Goal: Obtain resource: Download file/media

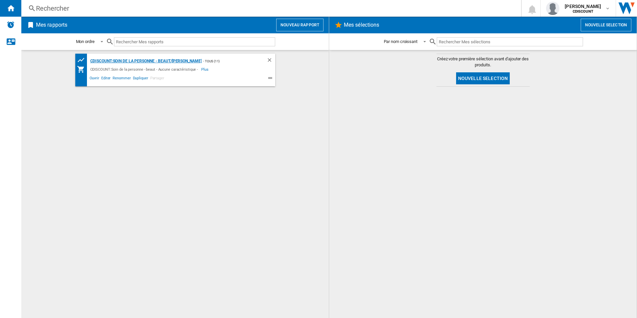
click at [120, 62] on div "CDISCOUNT:Soin de la personne - beaut/[PERSON_NAME]" at bounding box center [145, 61] width 113 height 8
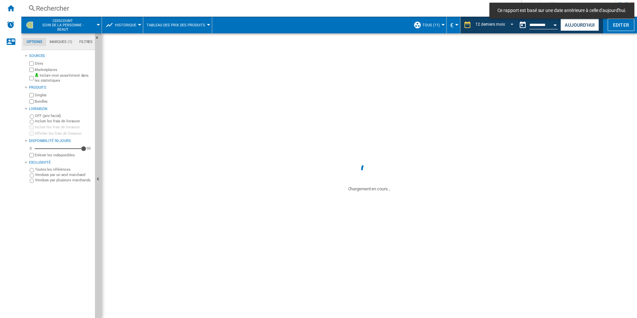
click at [58, 43] on md-tab-item "Marques (1)" at bounding box center [61, 42] width 30 height 8
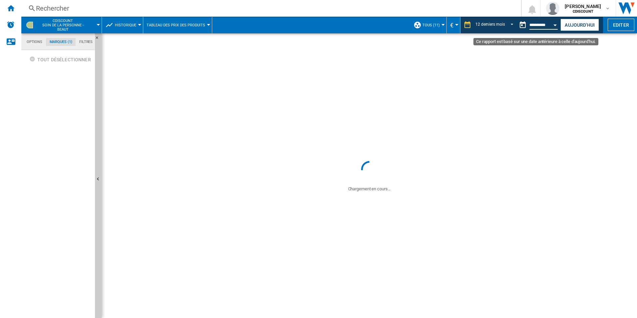
click at [539, 25] on input "**********" at bounding box center [543, 26] width 28 height 6
click at [554, 26] on button "Open calendar" at bounding box center [555, 24] width 12 height 12
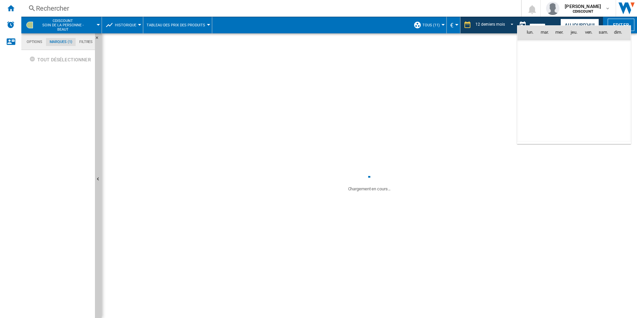
scroll to position [2913, 0]
click at [541, 47] on md-icon "May 2025" at bounding box center [543, 47] width 8 height 8
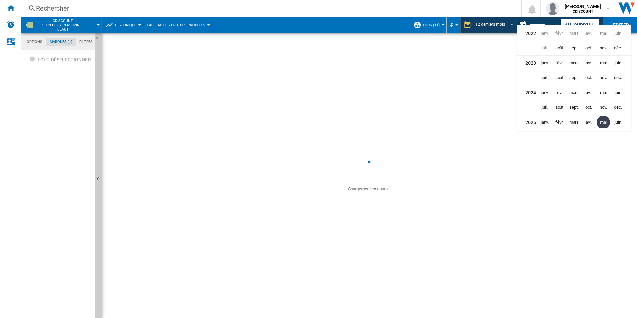
scroll to position [15, 0]
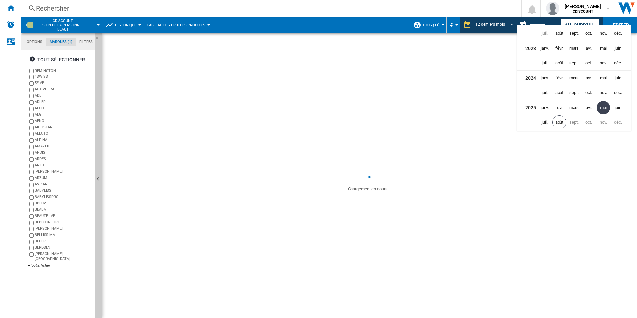
click at [464, 86] on div at bounding box center [318, 159] width 637 height 318
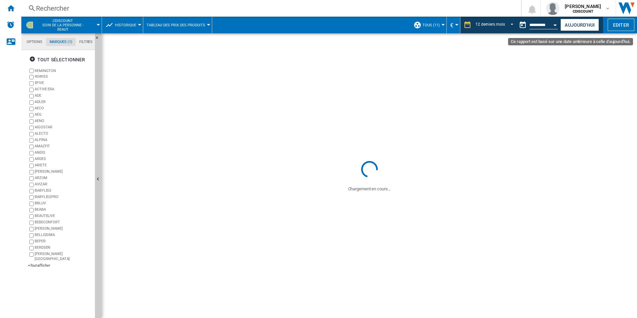
click at [551, 24] on button "Open calendar" at bounding box center [555, 24] width 12 height 12
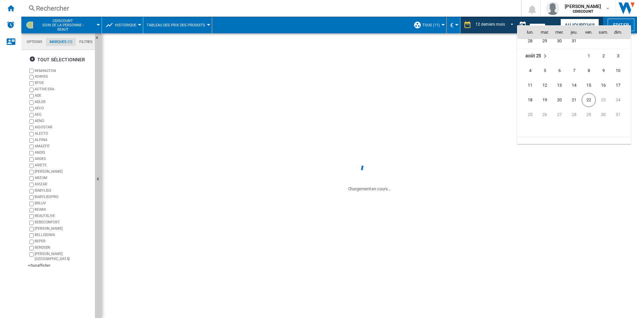
scroll to position [3178, 0]
click at [589, 47] on span "1" at bounding box center [588, 45] width 13 height 13
type input "**********"
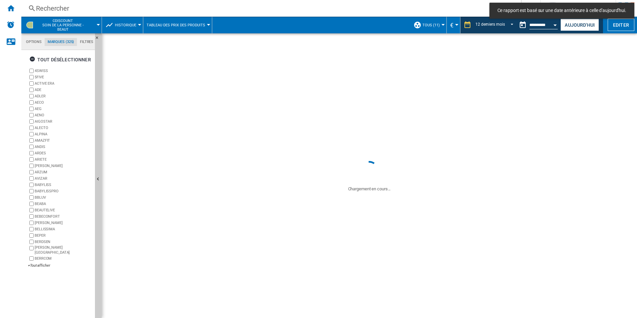
click at [46, 263] on div "+Tout afficher" at bounding box center [60, 265] width 64 height 5
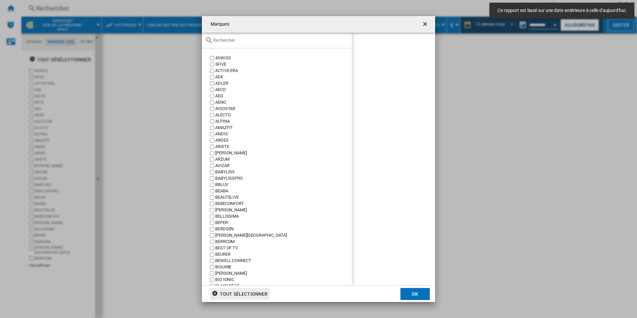
click at [235, 294] on div "tout sélectionner" at bounding box center [240, 294] width 56 height 12
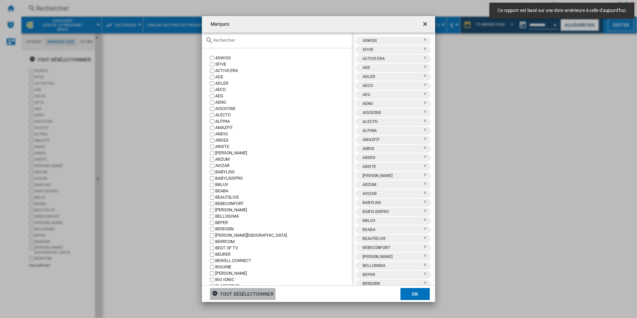
click at [235, 294] on div "tout désélectionner" at bounding box center [243, 294] width 62 height 12
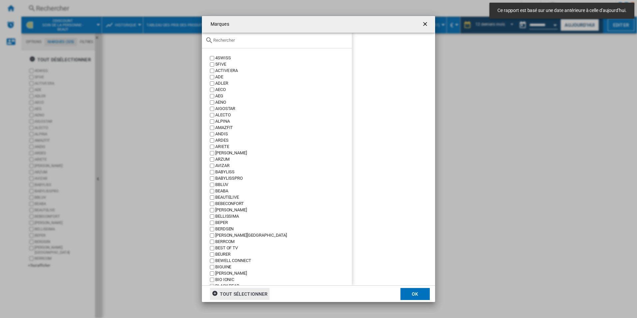
click at [229, 43] on div at bounding box center [277, 41] width 150 height 16
click at [229, 42] on input "text" at bounding box center [280, 40] width 135 height 5
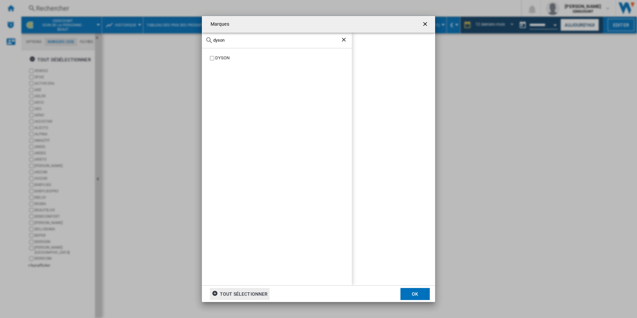
type input "dyson"
click at [218, 58] on div "DYSON" at bounding box center [283, 58] width 137 height 6
click at [419, 296] on button "OK" at bounding box center [414, 294] width 29 height 12
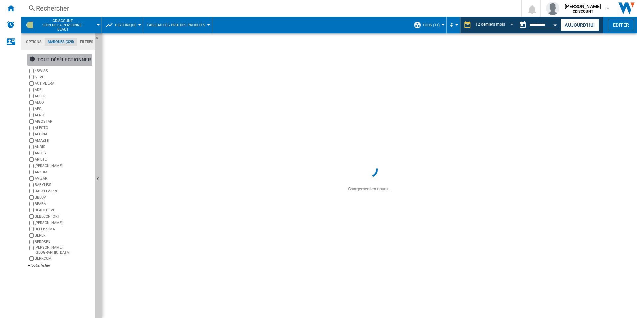
click at [34, 56] on ng-md-icon "button" at bounding box center [33, 60] width 8 height 8
click at [41, 263] on div "+Tout afficher" at bounding box center [60, 265] width 64 height 5
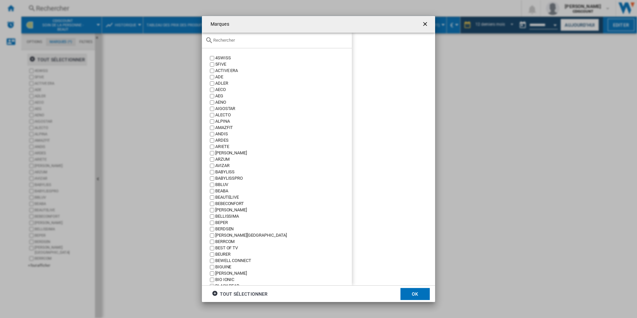
click at [227, 40] on input "Marques 4SWISS ..." at bounding box center [280, 40] width 135 height 5
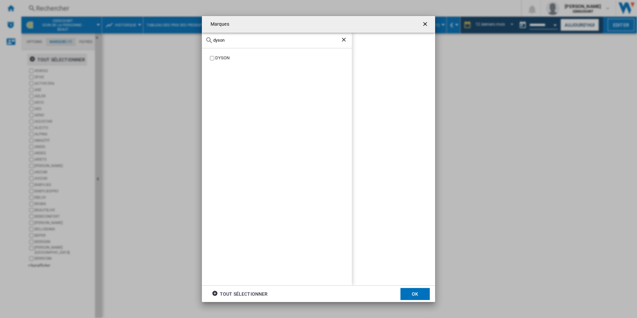
type input "dyson"
click at [408, 296] on button "OK" at bounding box center [414, 294] width 29 height 12
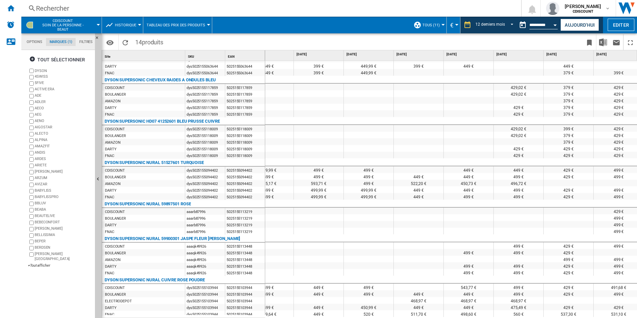
scroll to position [0, 281]
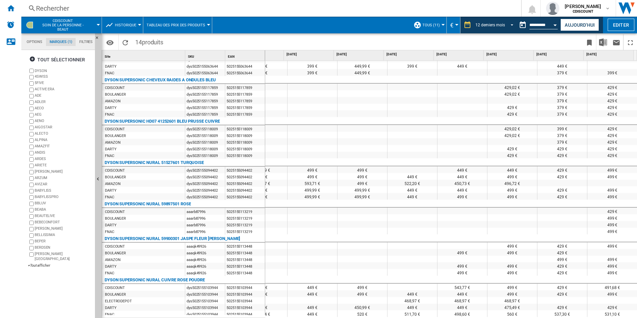
click at [507, 27] on md-select-value "12 derniers mois" at bounding box center [495, 25] width 41 height 10
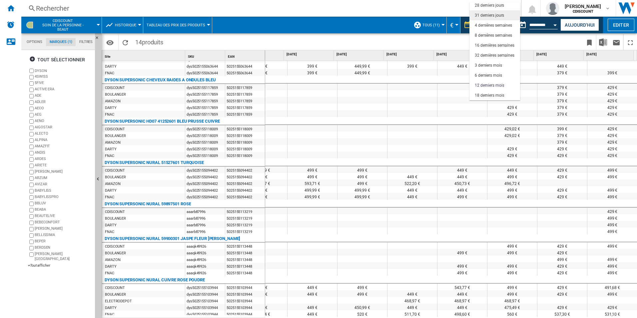
scroll to position [9, 0]
click at [498, 30] on div "21 derniers jours" at bounding box center [489, 29] width 29 height 6
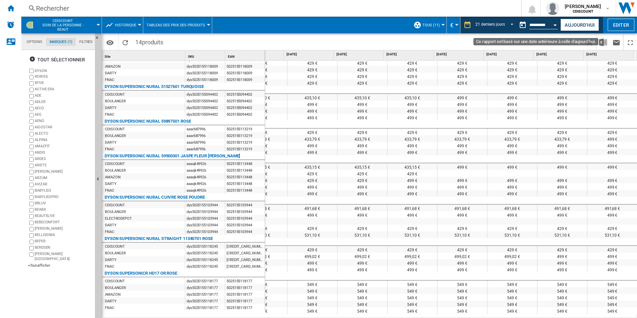
click at [554, 25] on div "Open calendar" at bounding box center [555, 25] width 3 height 2
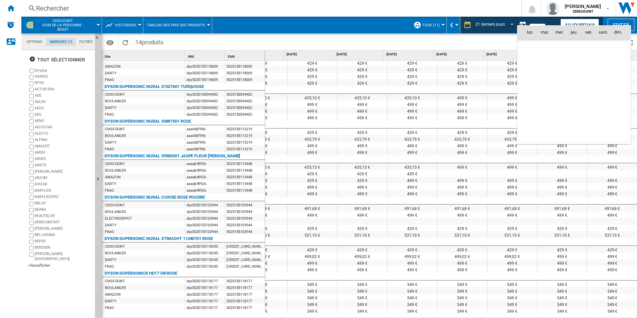
scroll to position [3178, 0]
click at [573, 95] on span "21" at bounding box center [573, 90] width 13 height 13
type input "**********"
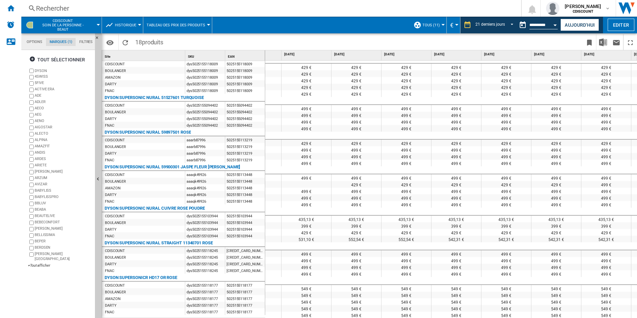
scroll to position [370, 0]
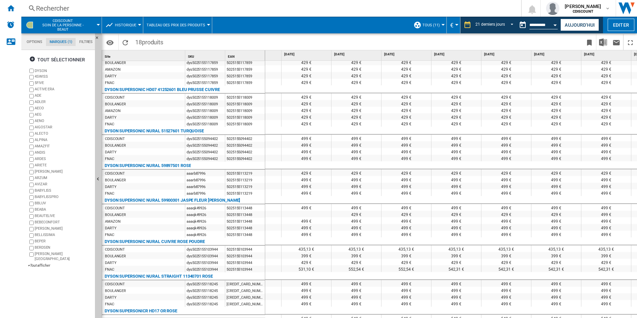
click at [201, 172] on div at bounding box center [318, 159] width 637 height 318
click at [196, 178] on div at bounding box center [318, 159] width 637 height 318
click at [606, 43] on div at bounding box center [318, 159] width 637 height 318
click at [603, 43] on img "Télécharger au format Excel" at bounding box center [603, 42] width 8 height 8
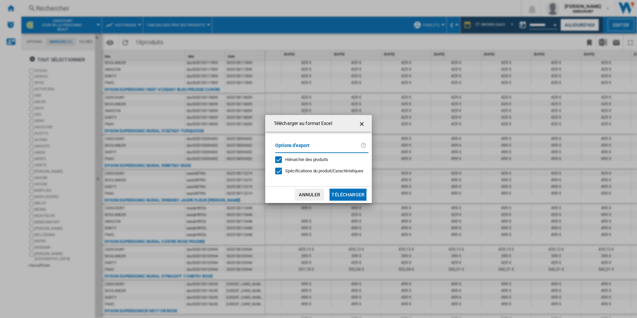
click at [343, 192] on button "Télécharger" at bounding box center [347, 195] width 37 height 12
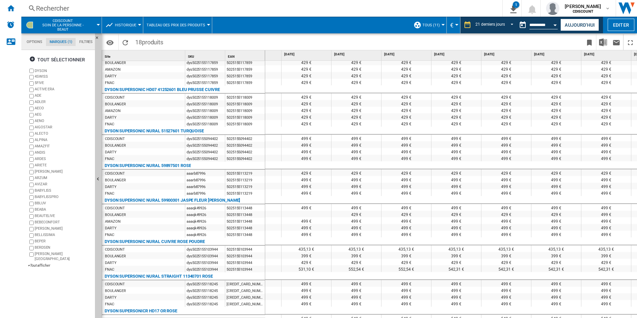
click at [258, 169] on div at bounding box center [245, 166] width 40 height 8
click at [215, 175] on div "aaarb87996" at bounding box center [205, 173] width 40 height 7
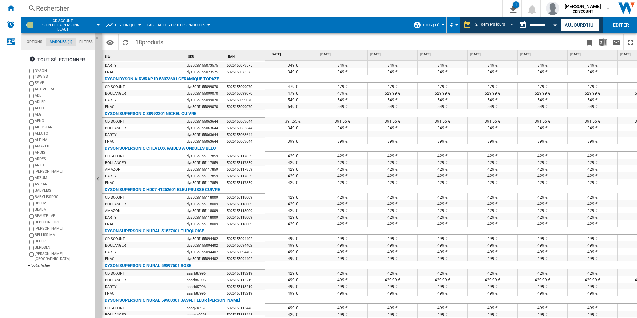
scroll to position [137, 0]
